Goal: Task Accomplishment & Management: Complete application form

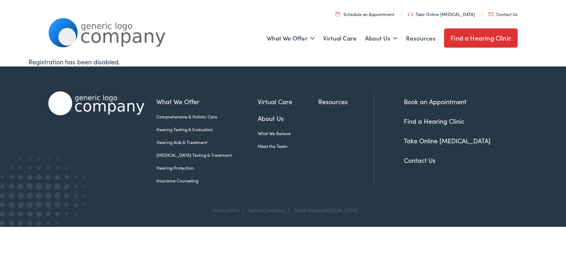
click at [506, 15] on link "Contact Us" at bounding box center [502, 14] width 29 height 6
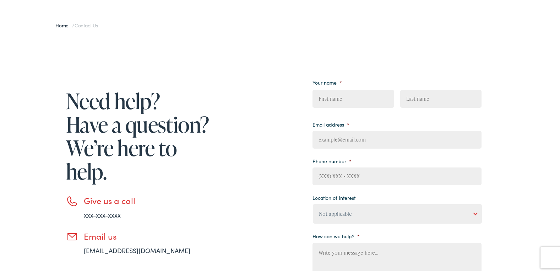
scroll to position [71, 0]
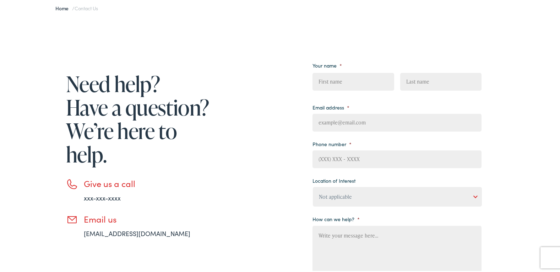
drag, startPoint x: 346, startPoint y: 89, endPoint x: 354, endPoint y: 84, distance: 8.8
click at [348, 88] on input "First" at bounding box center [353, 80] width 81 height 18
click at [363, 82] on input "First" at bounding box center [353, 80] width 81 height 18
type input "Helen"
type input "Kearney"
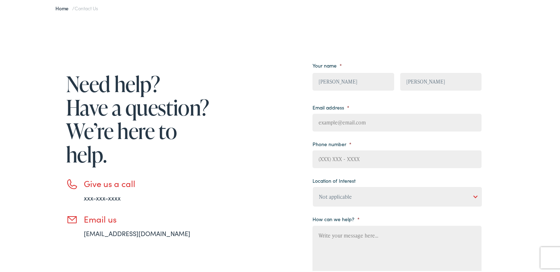
type input "helen@pureshiinepro.com"
type input "6102980234"
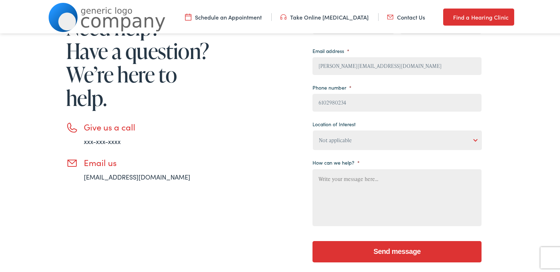
scroll to position [142, 0]
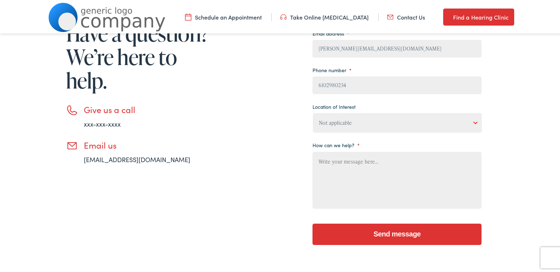
click at [360, 175] on textarea "How can we help? *" at bounding box center [397, 178] width 169 height 57
paste textarea "Dear, Are you looking for a cleaning company that truly understands your unique…"
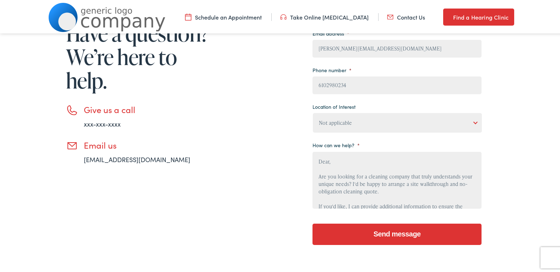
type textarea "Dear, Are you looking for a cleaning company that truly understands your unique…"
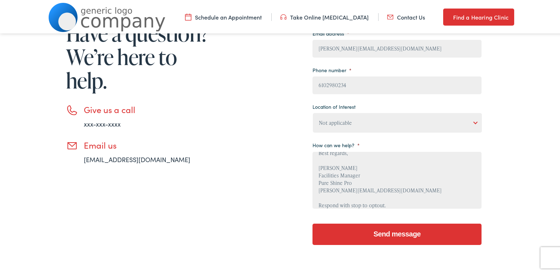
click at [361, 122] on select "Not applicable Estes Audiology, Seguin Estes Audiology, San Antonio Estes Audio…" at bounding box center [397, 122] width 169 height 20
select select "Estes Audiology, Seguin"
click at [313, 112] on select "Not applicable Estes Audiology, Seguin Estes Audiology, San Antonio Estes Audio…" at bounding box center [397, 122] width 169 height 20
click at [350, 159] on textarea "Dear, Are you looking for a cleaning company that truly understands your unique…" at bounding box center [397, 178] width 169 height 57
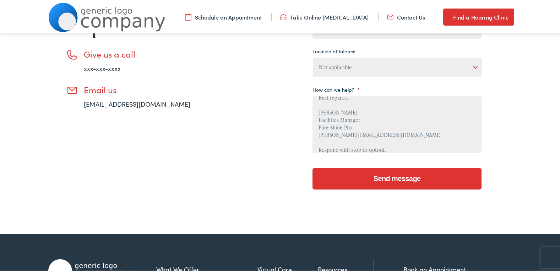
scroll to position [213, 0]
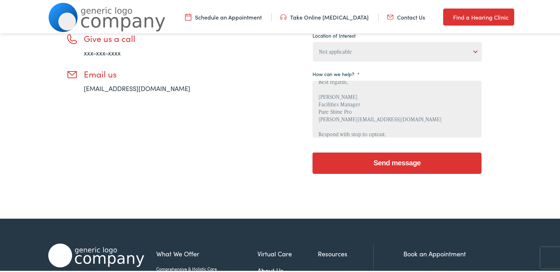
click at [382, 162] on input "Send message" at bounding box center [397, 161] width 169 height 21
click at [402, 171] on input "Send message" at bounding box center [397, 161] width 169 height 21
